Goal: Task Accomplishment & Management: Manage account settings

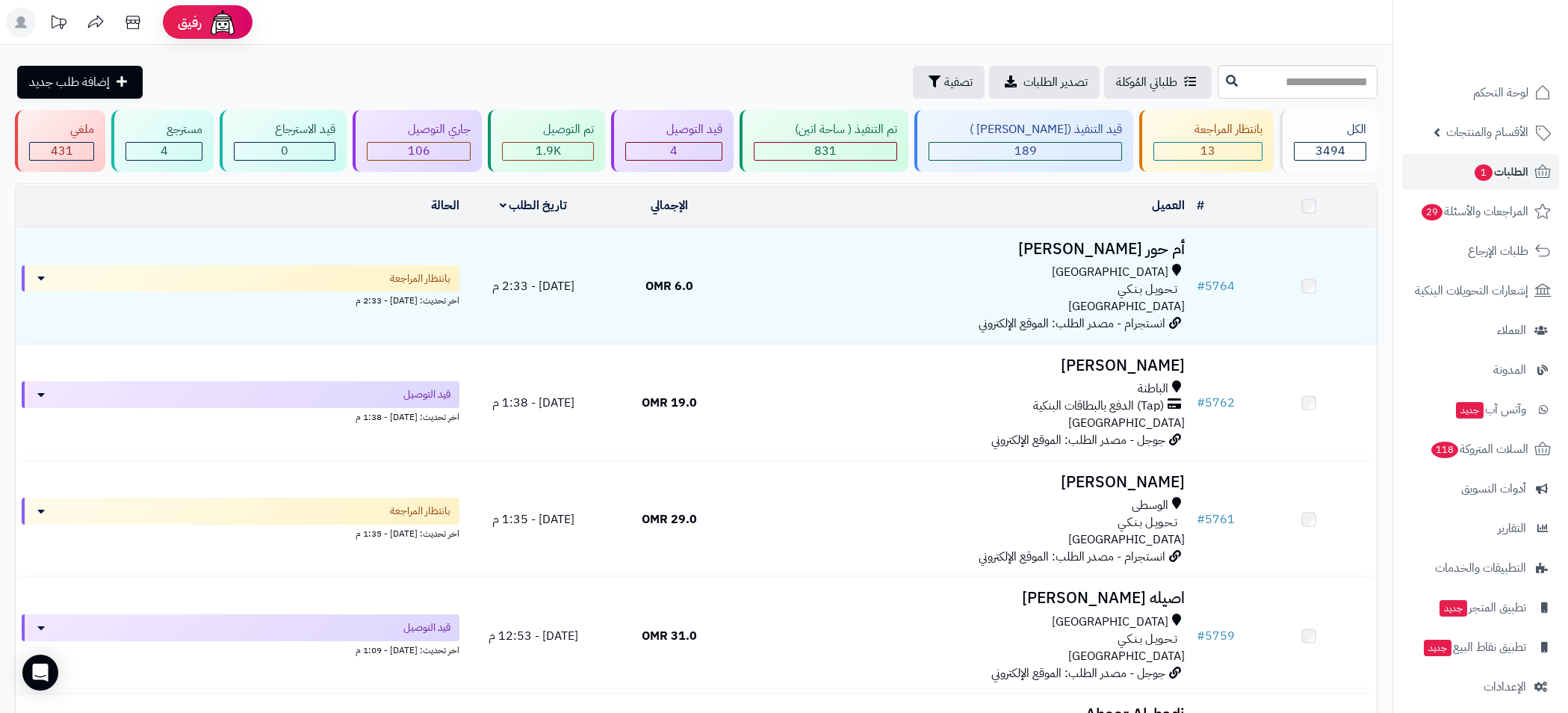
scroll to position [335, 0]
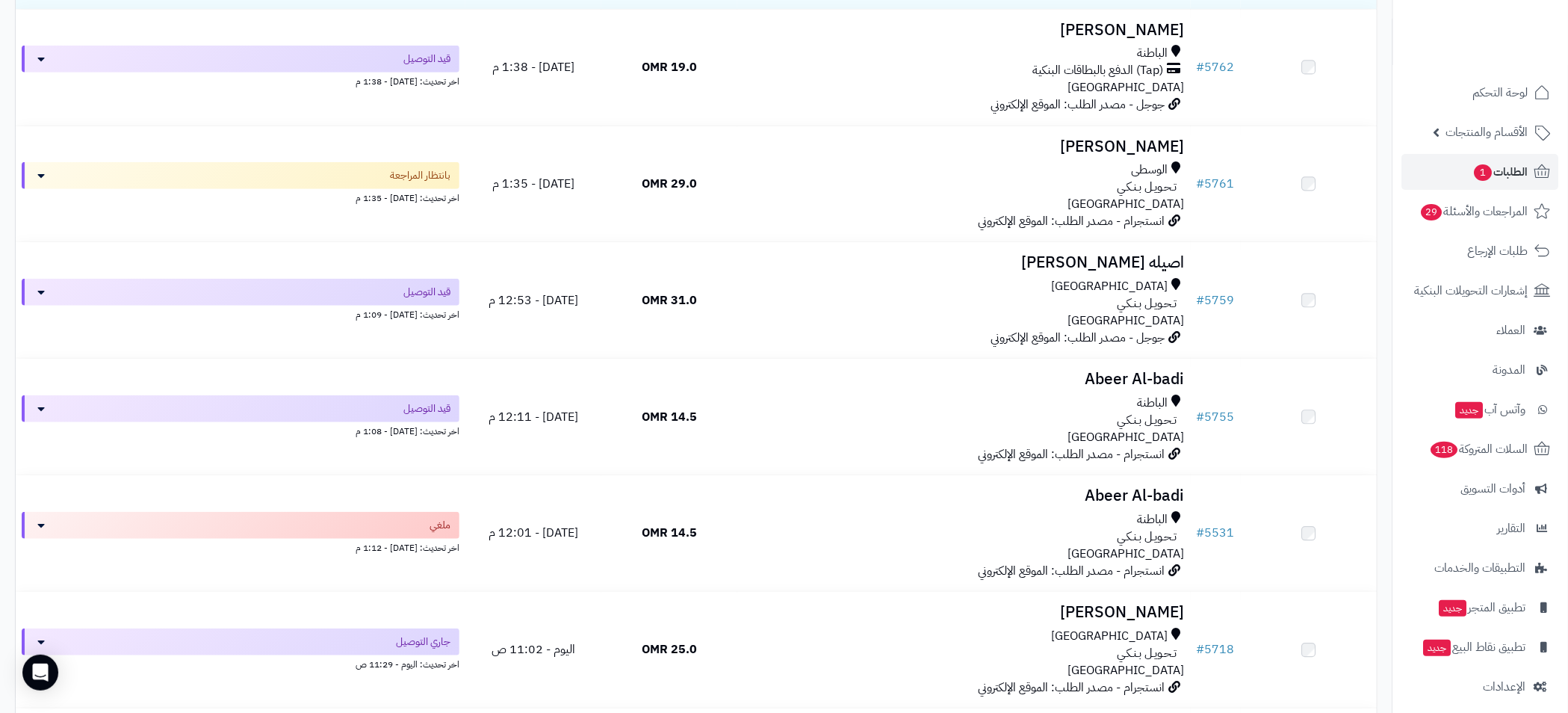
click at [1492, 167] on span "الطلبات 1" at bounding box center [1501, 172] width 56 height 21
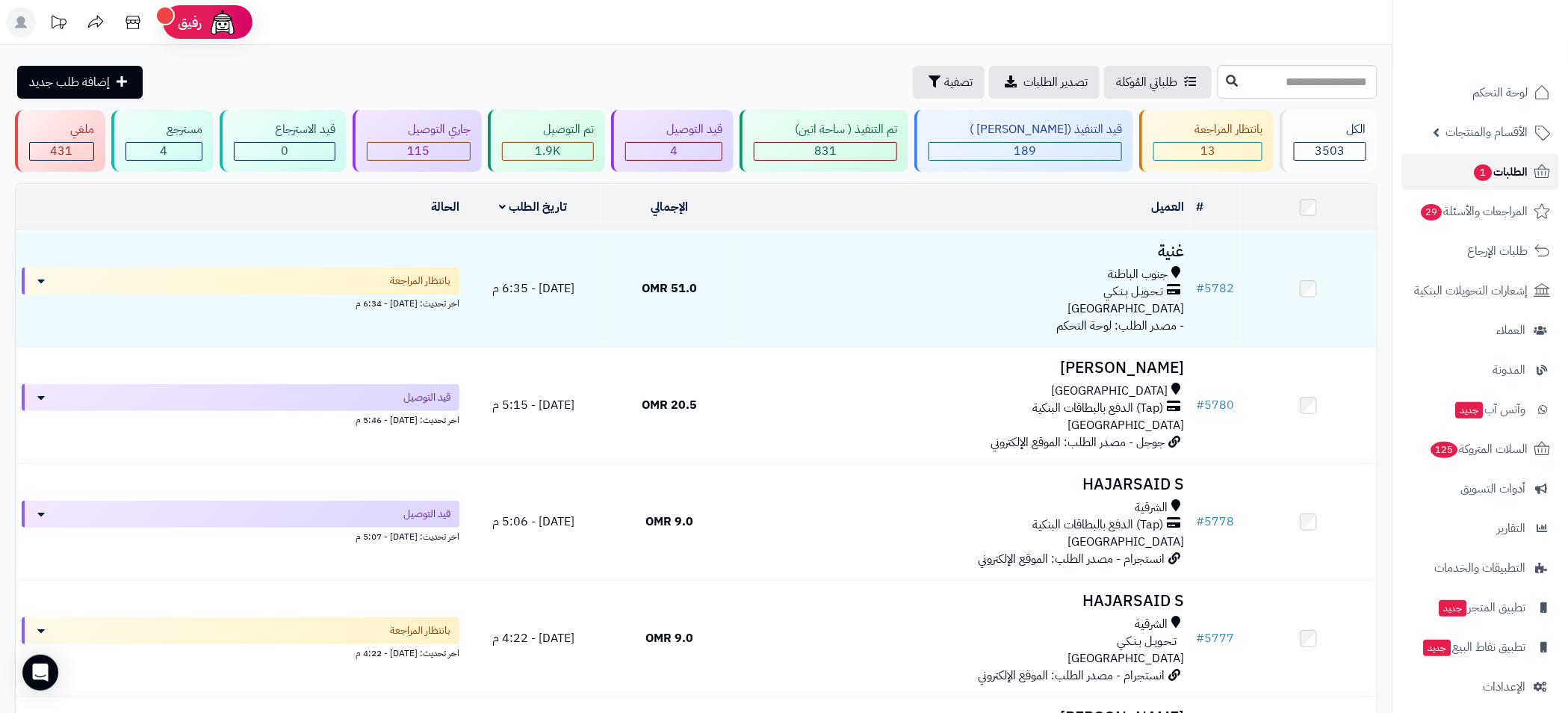
click at [1510, 178] on span "الطلبات 1" at bounding box center [1501, 172] width 56 height 21
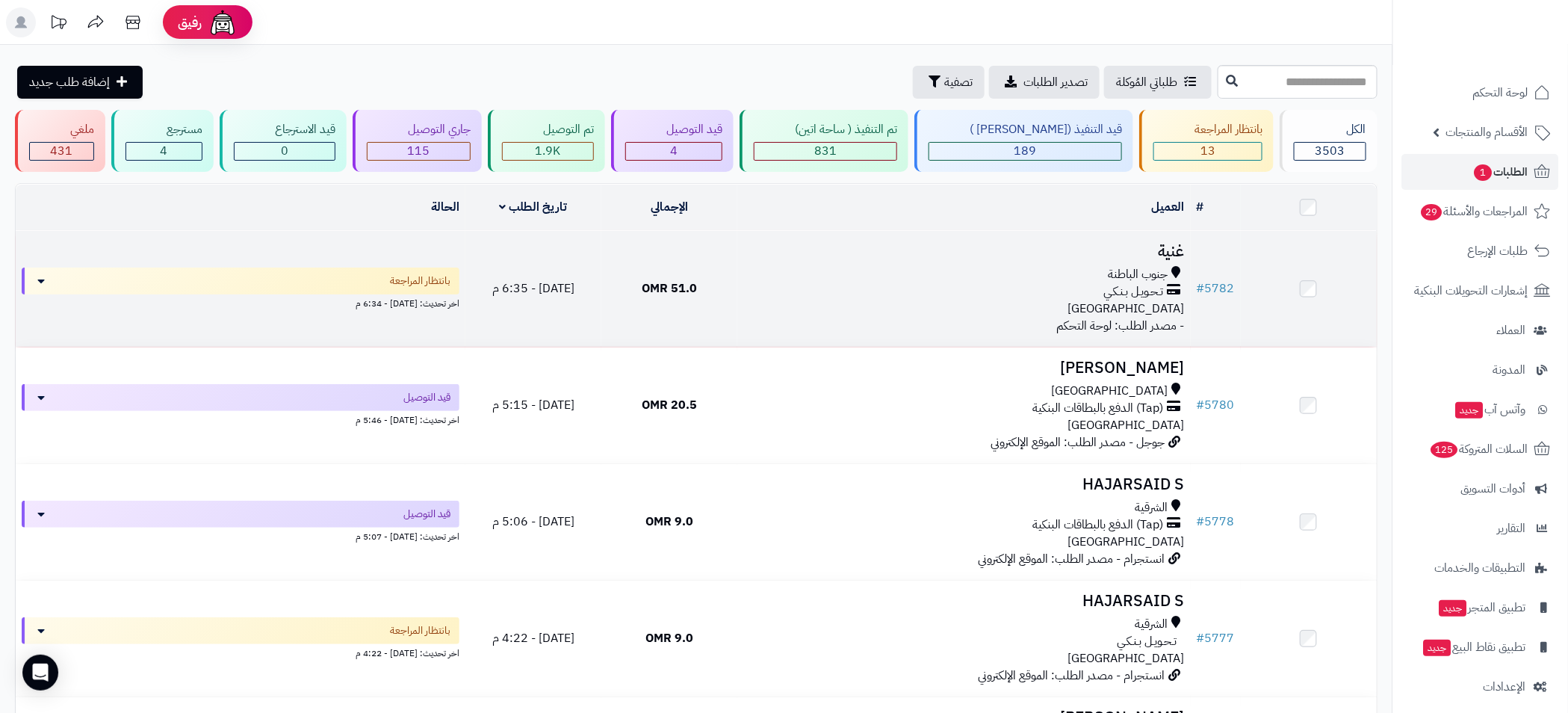
click at [943, 287] on div "تـحـويـل بـنـكـي" at bounding box center [963, 292] width 441 height 17
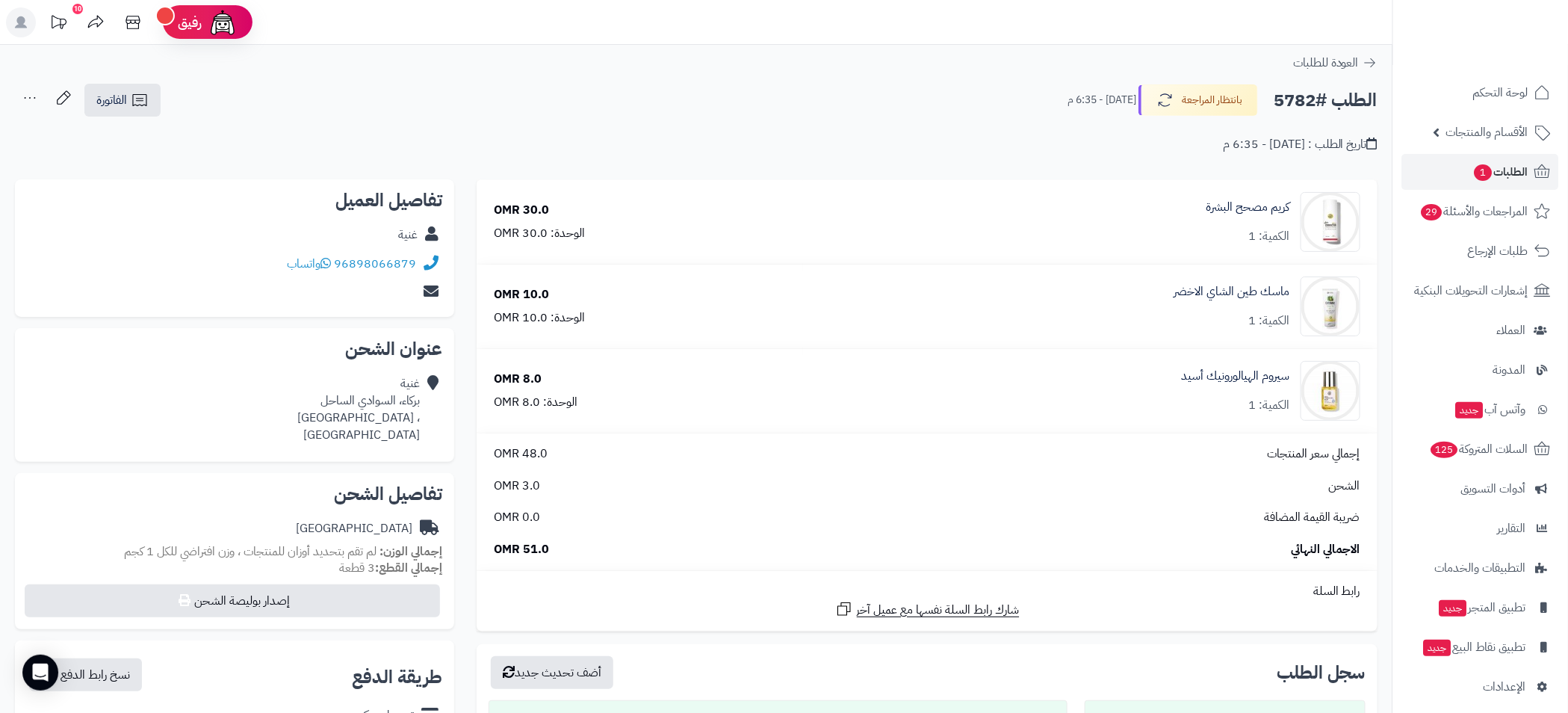
click at [37, 99] on icon at bounding box center [30, 98] width 30 height 30
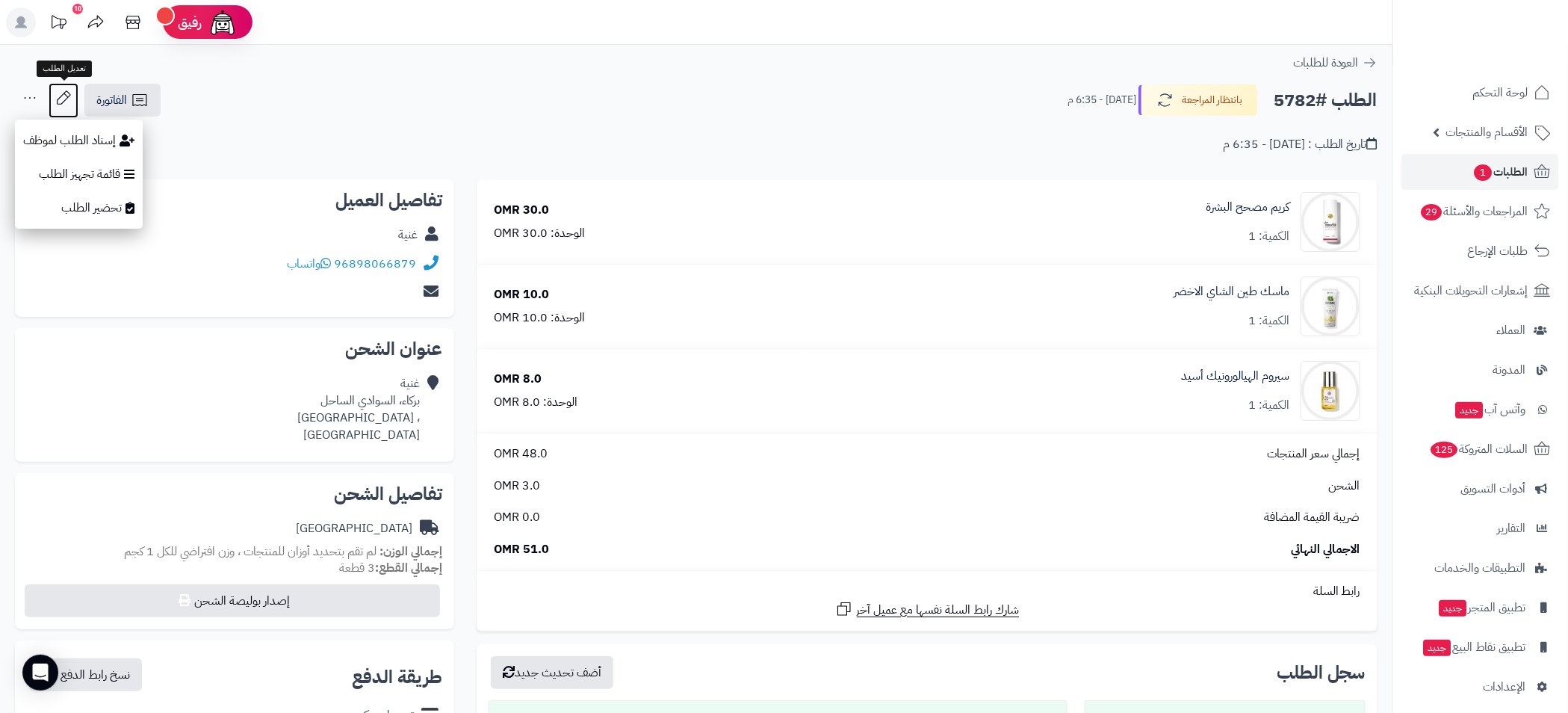
click at [67, 101] on icon at bounding box center [63, 98] width 30 height 30
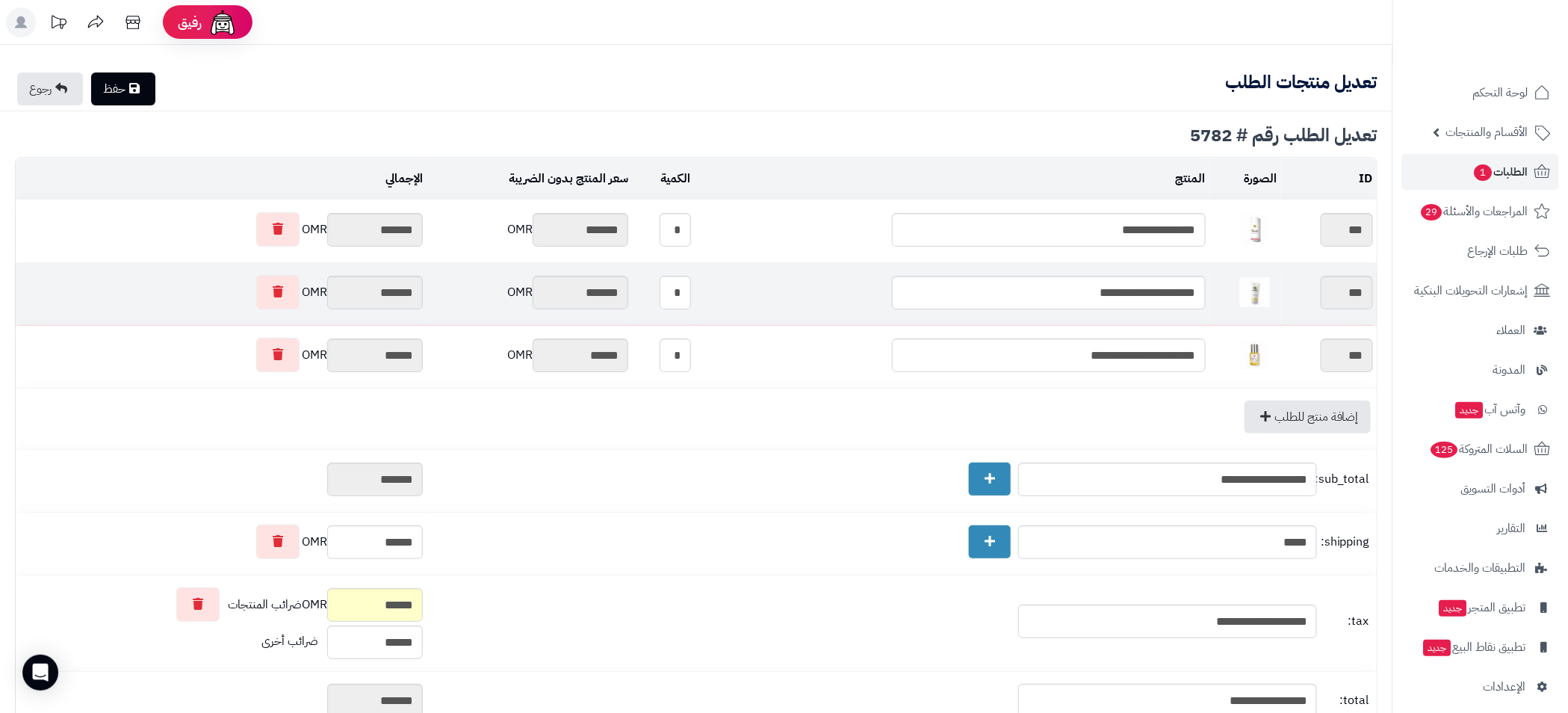
type textarea "**********"
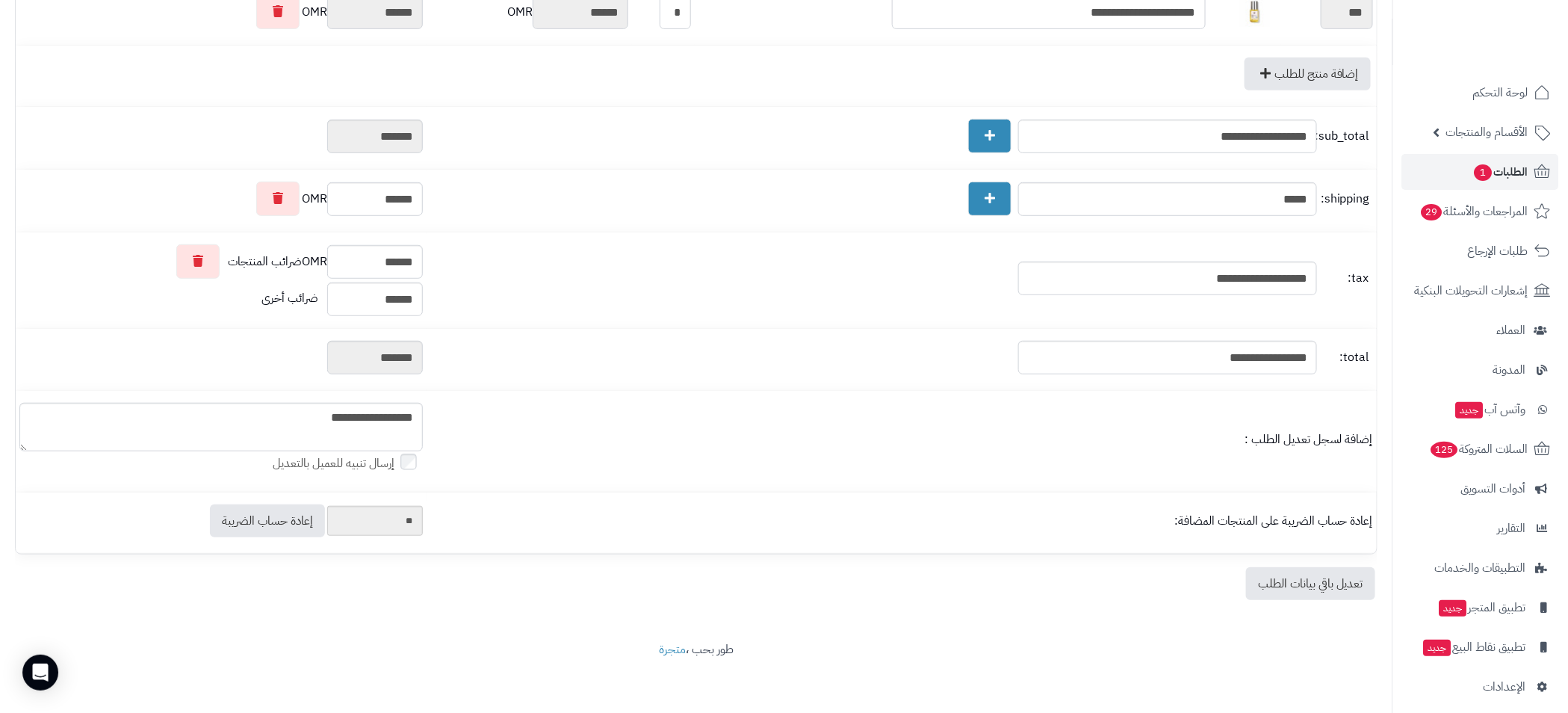
scroll to position [347, 0]
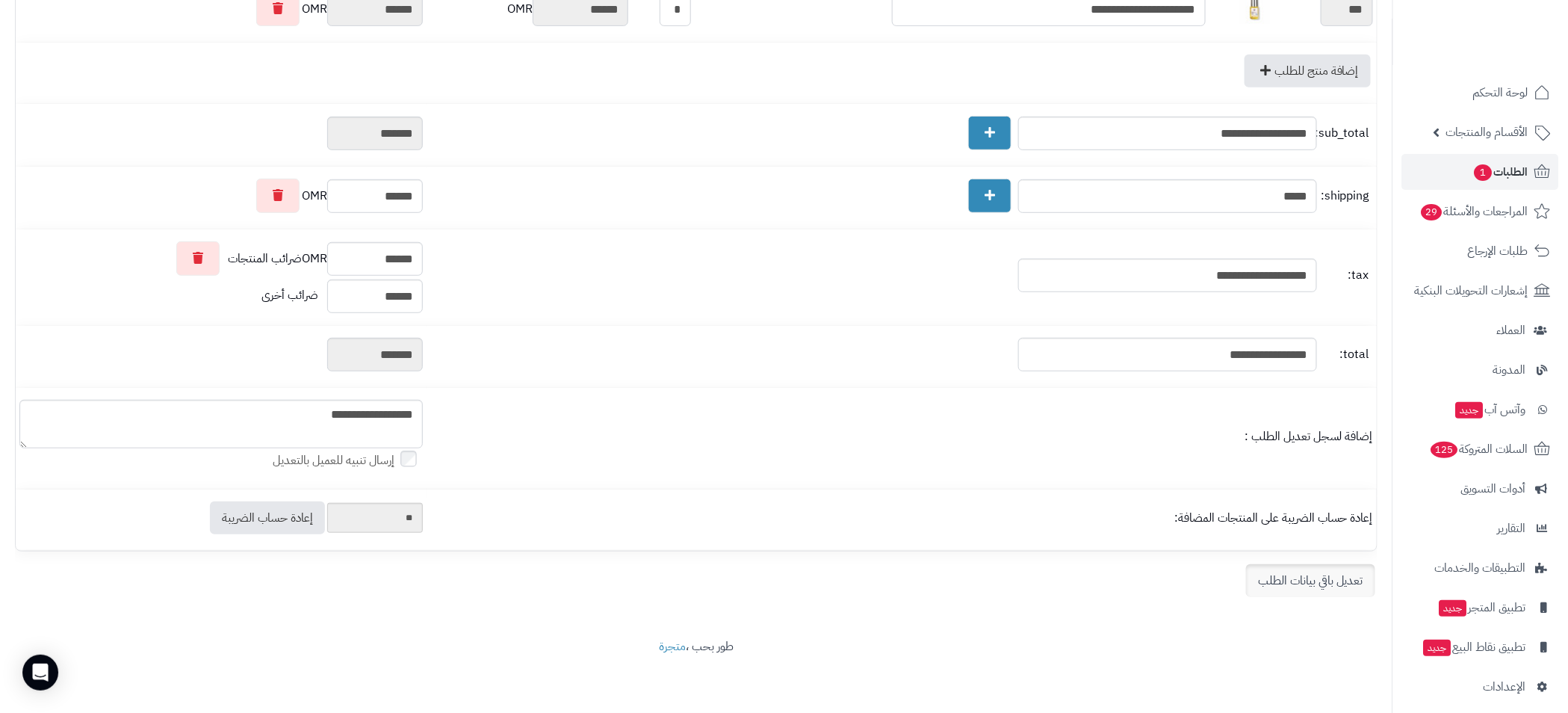
click at [1295, 583] on link "تعديل باقي بيانات الطلب" at bounding box center [1310, 580] width 129 height 33
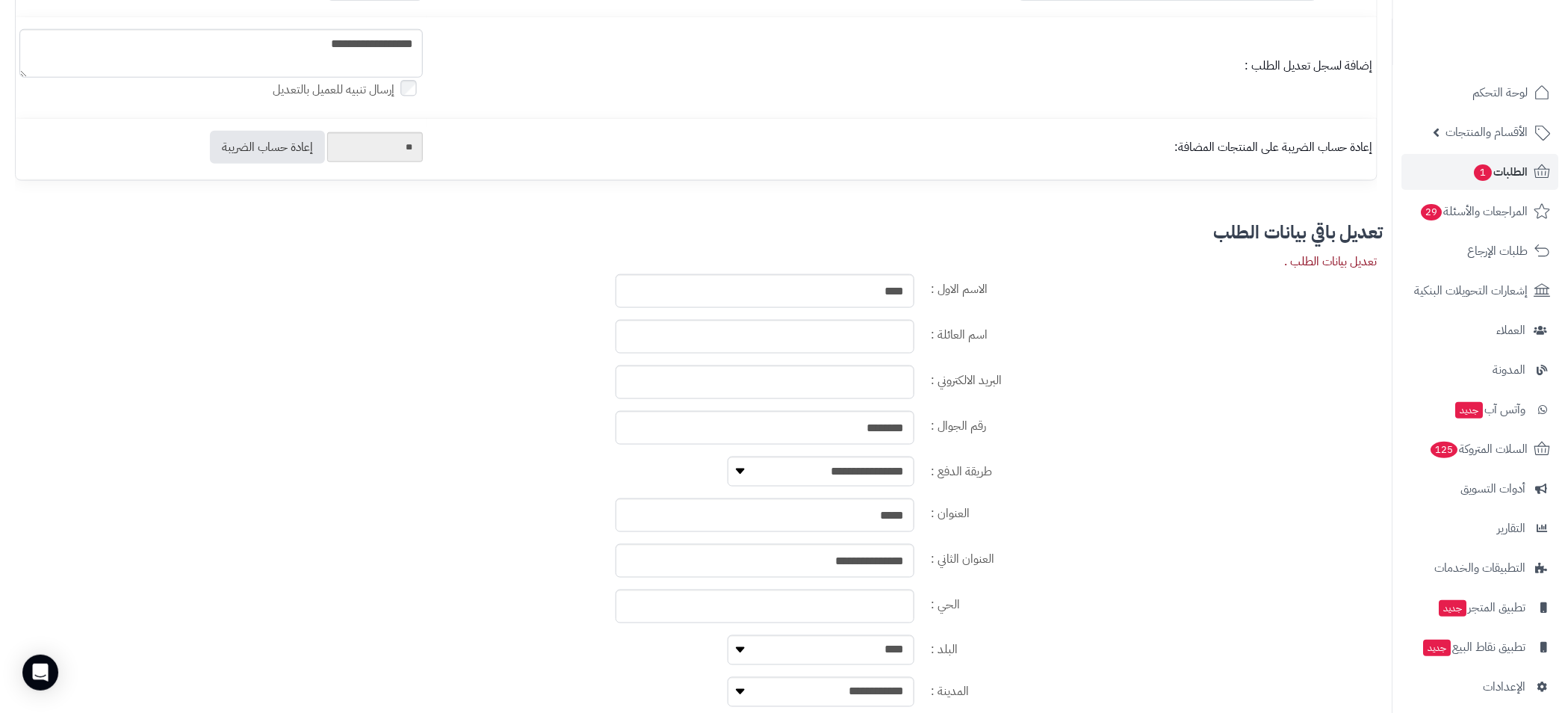
scroll to position [44, 0]
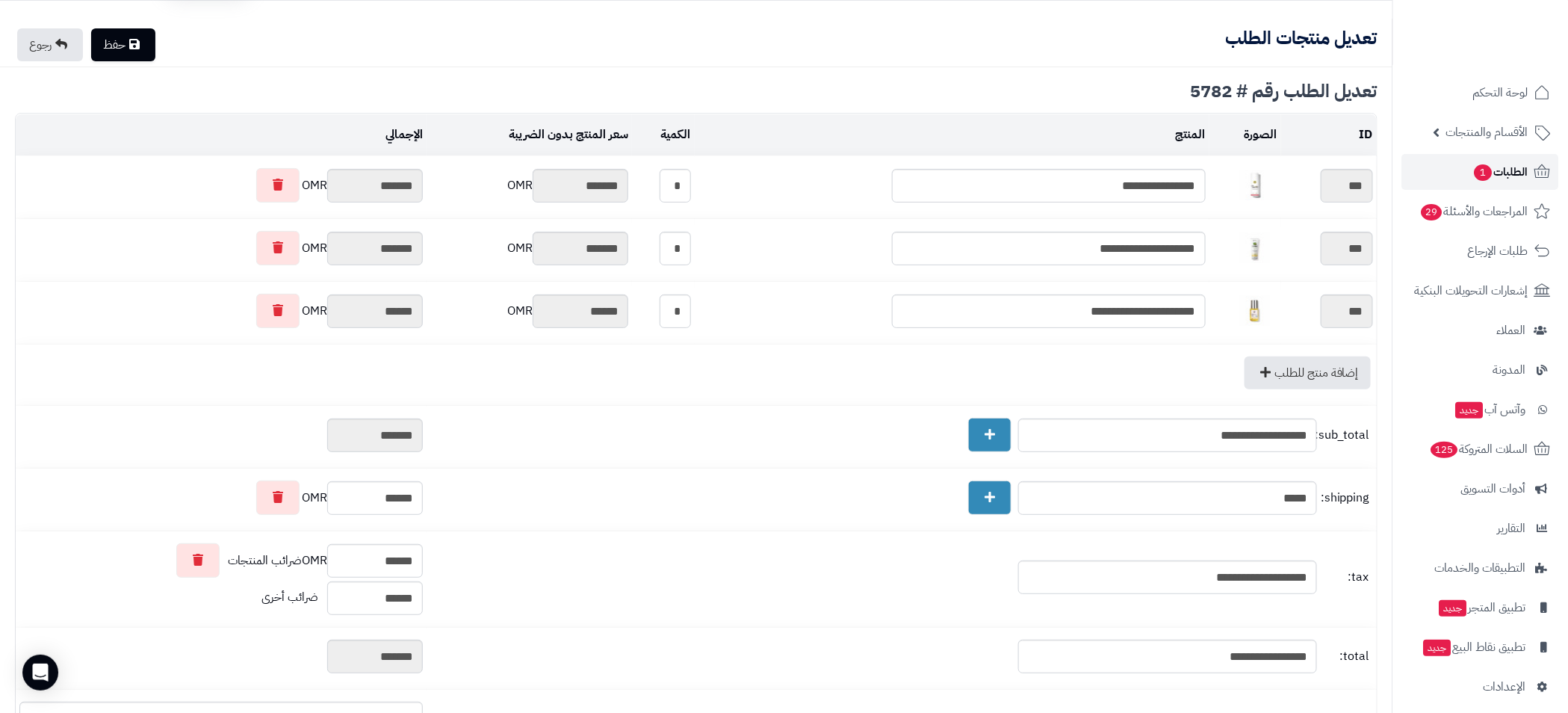
click at [1489, 172] on span "1" at bounding box center [1484, 173] width 18 height 17
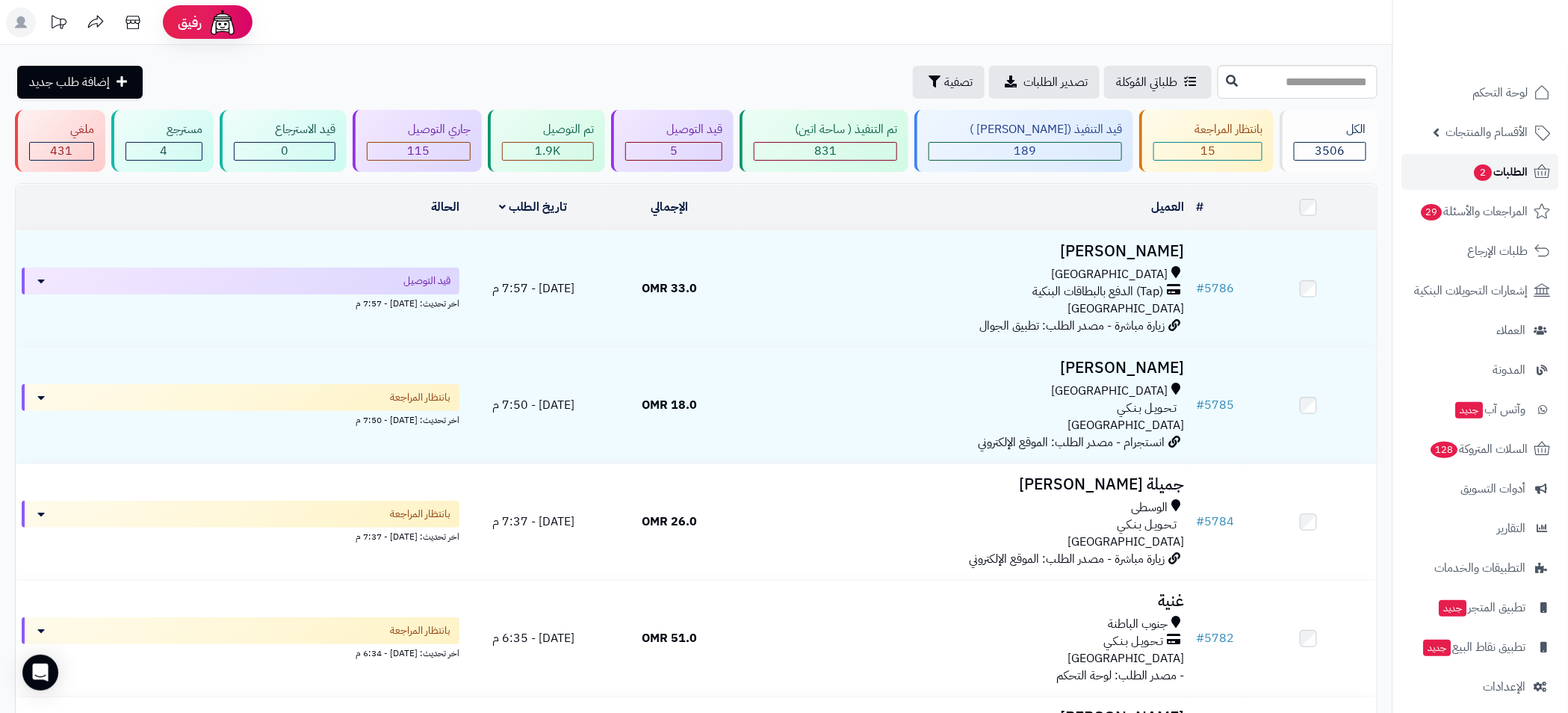
click at [1503, 178] on span "الطلبات 2" at bounding box center [1501, 172] width 56 height 21
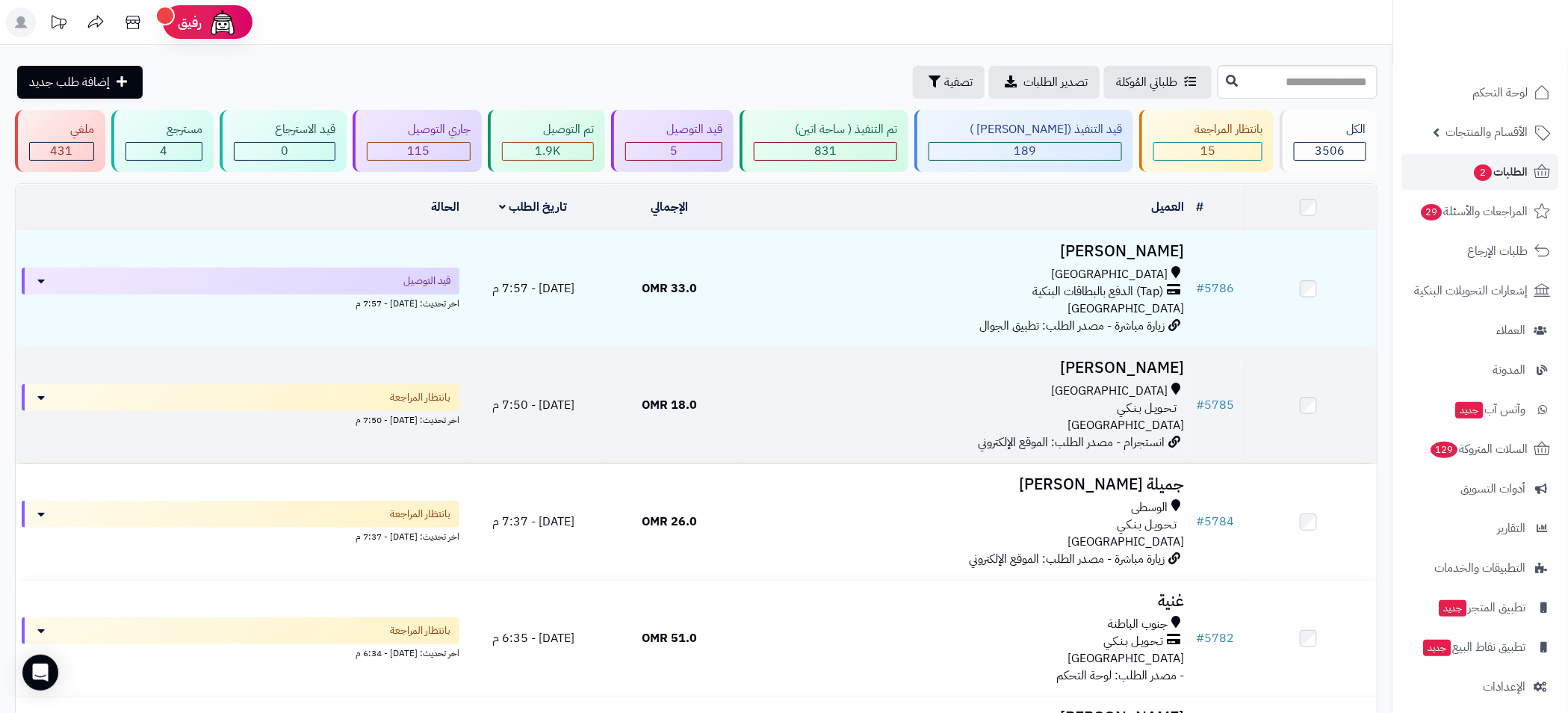
scroll to position [335, 0]
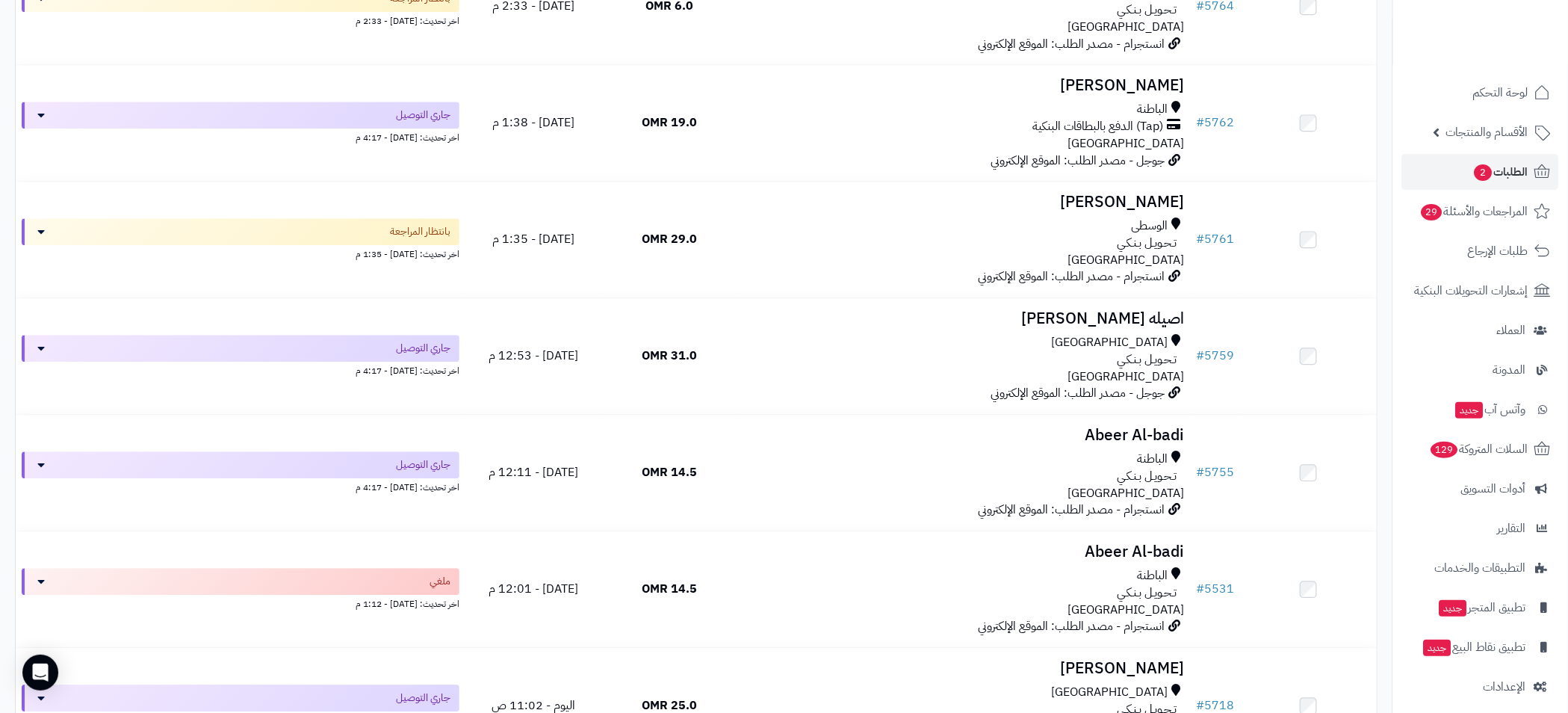
scroll to position [0, 0]
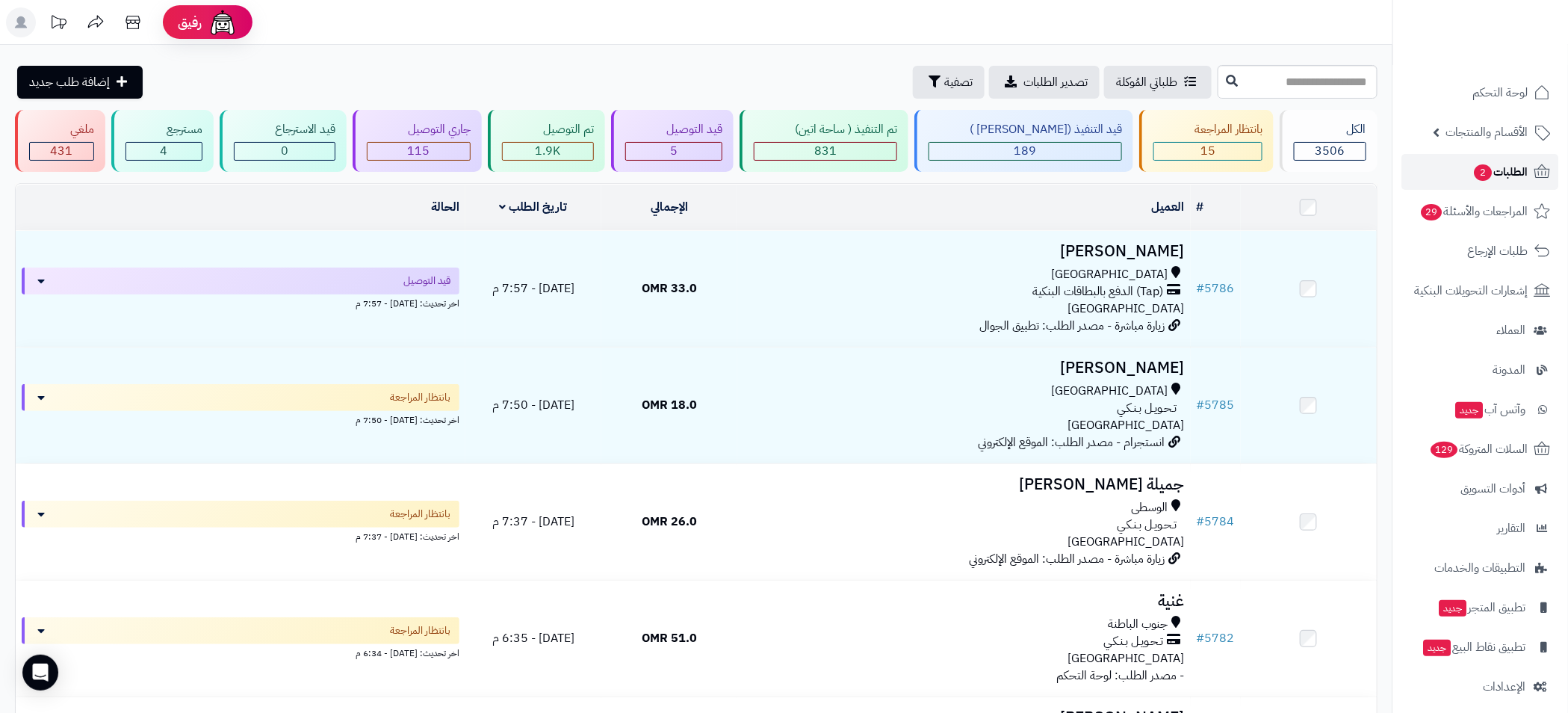
click at [1480, 165] on span "2" at bounding box center [1484, 173] width 18 height 17
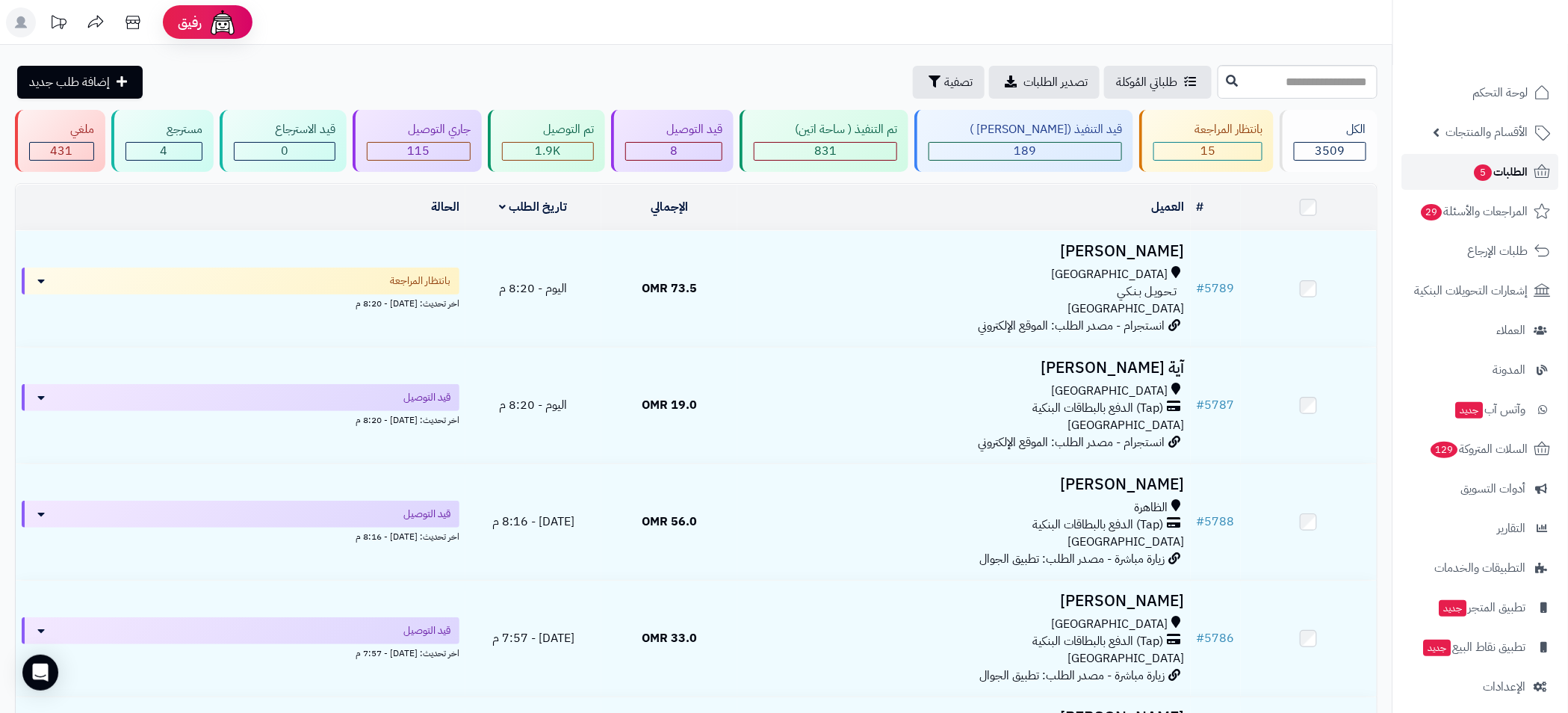
click at [1492, 172] on span "الطلبات 5" at bounding box center [1501, 172] width 56 height 21
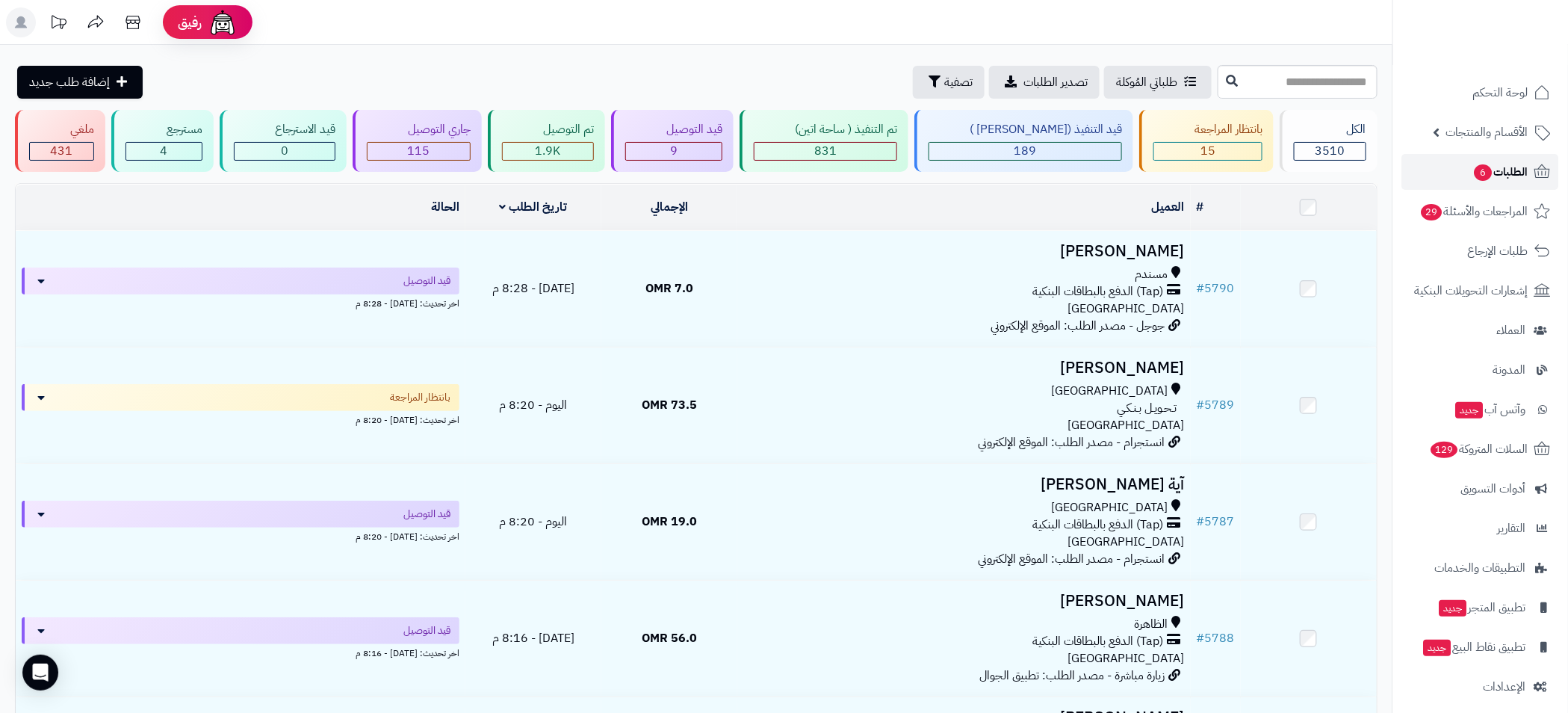
click at [1492, 172] on span "الطلبات 6" at bounding box center [1501, 172] width 56 height 21
